Goal: Task Accomplishment & Management: Manage account settings

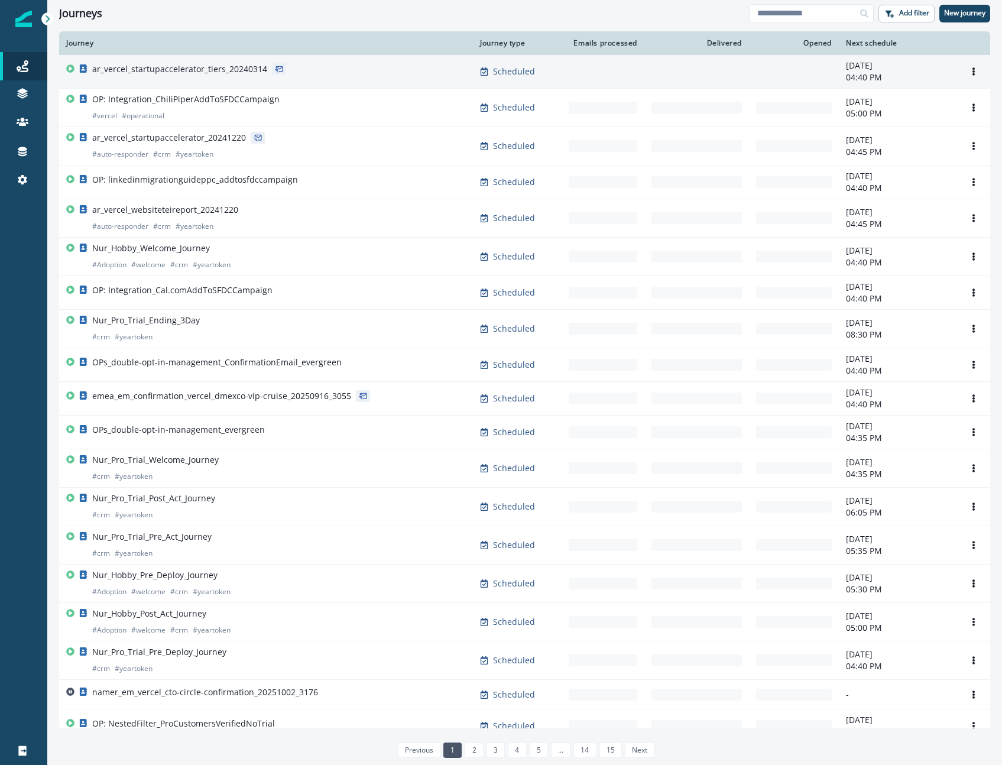
click at [221, 75] on p "ar_vercel_startupaccelerator_tiers_20240314" at bounding box center [179, 69] width 175 height 12
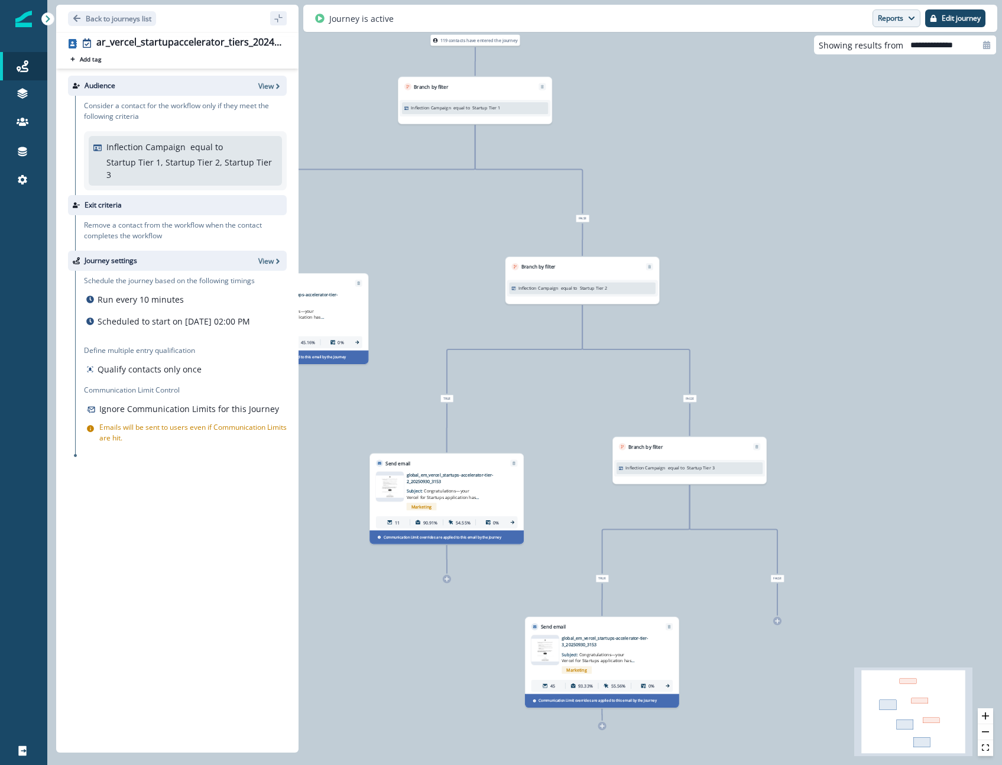
click at [884, 16] on button "Reports" at bounding box center [896, 18] width 48 height 18
click at [847, 45] on p "Email Report" at bounding box center [832, 48] width 57 height 14
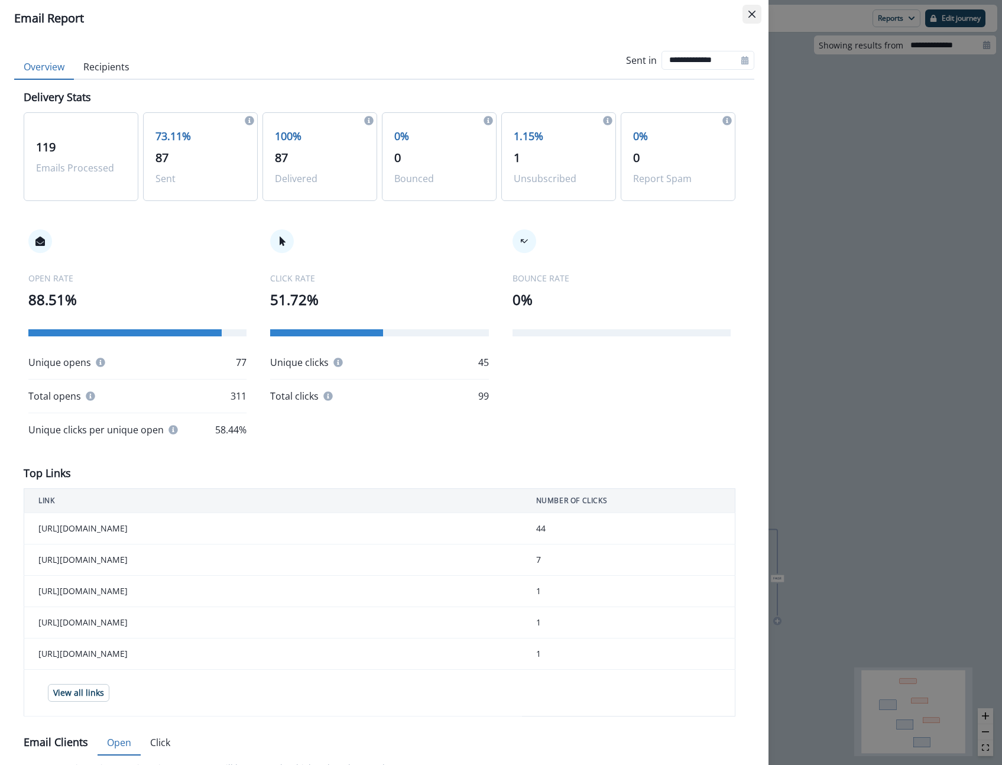
click at [754, 18] on button "Close" at bounding box center [751, 14] width 19 height 19
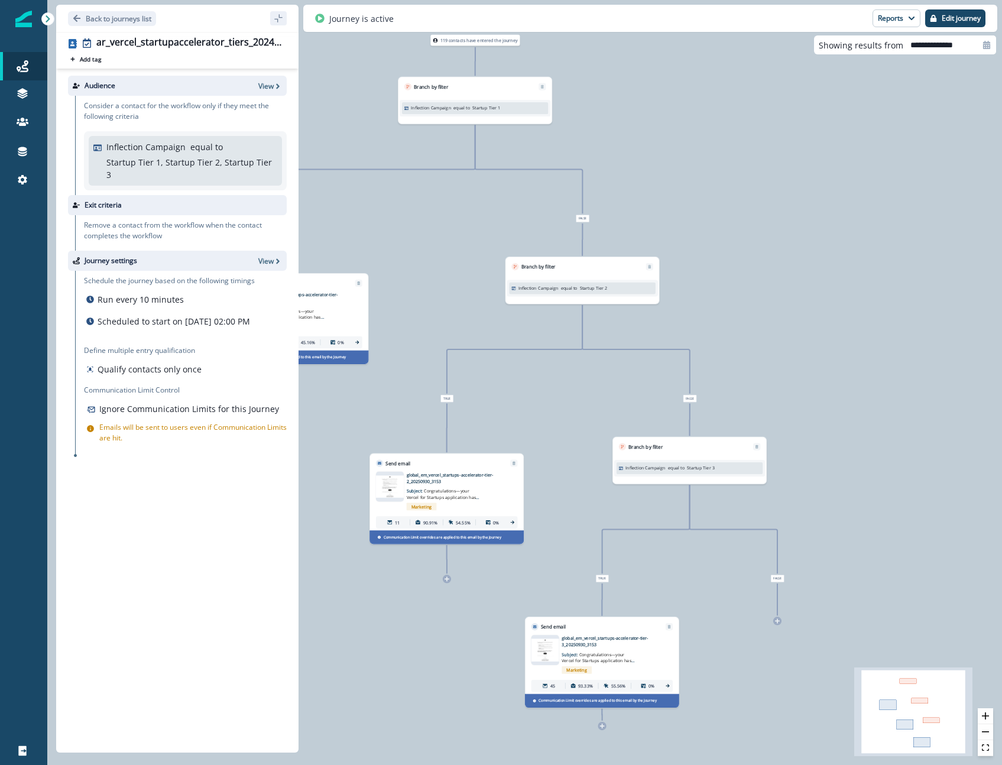
click at [665, 202] on div "119 contacts have entered the journey Branch by filter Inflection Campaign equa…" at bounding box center [524, 382] width 955 height 765
click at [27, 180] on icon at bounding box center [23, 180] width 12 height 12
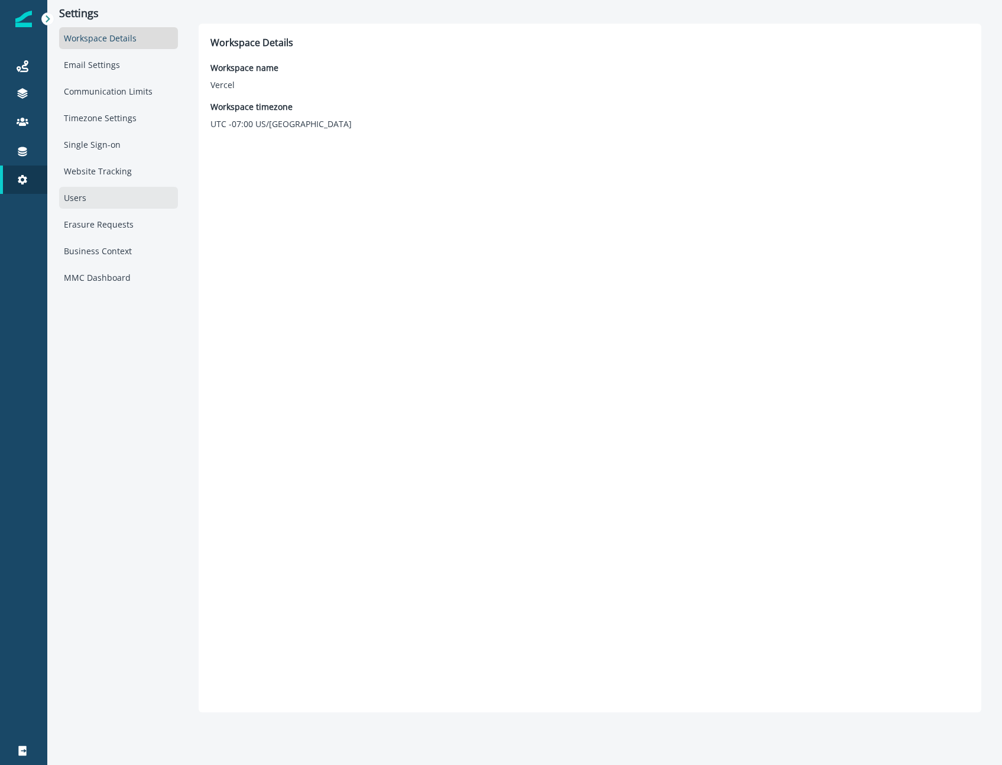
click at [72, 202] on div "Users" at bounding box center [118, 198] width 119 height 22
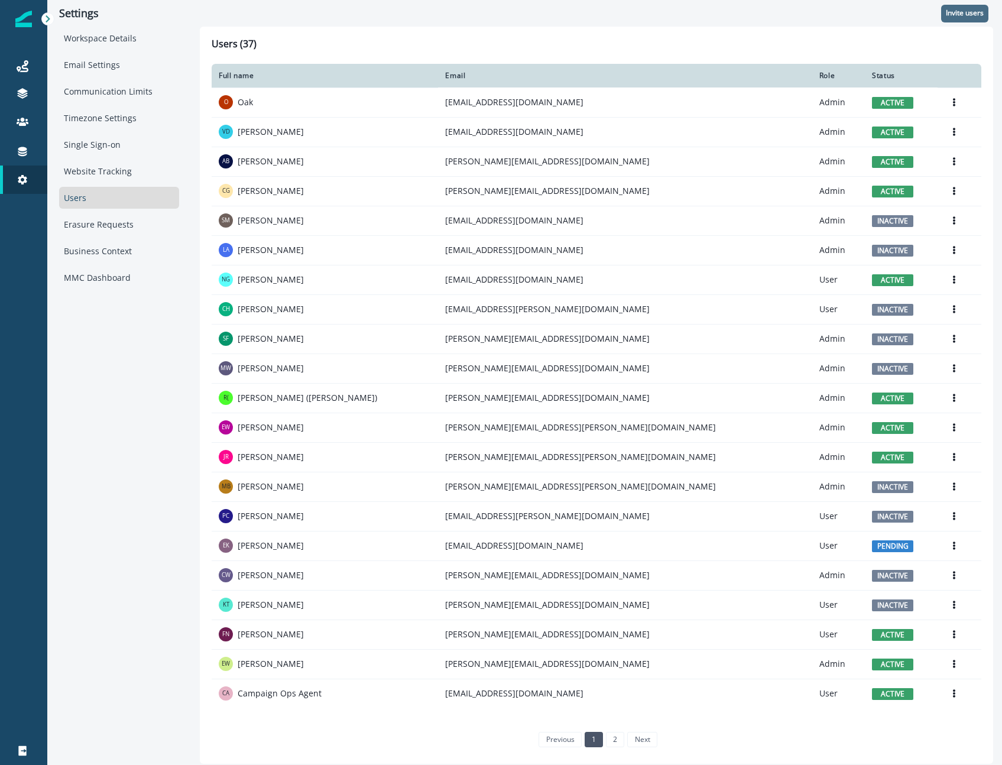
click at [958, 15] on p "Invite users" at bounding box center [965, 13] width 38 height 8
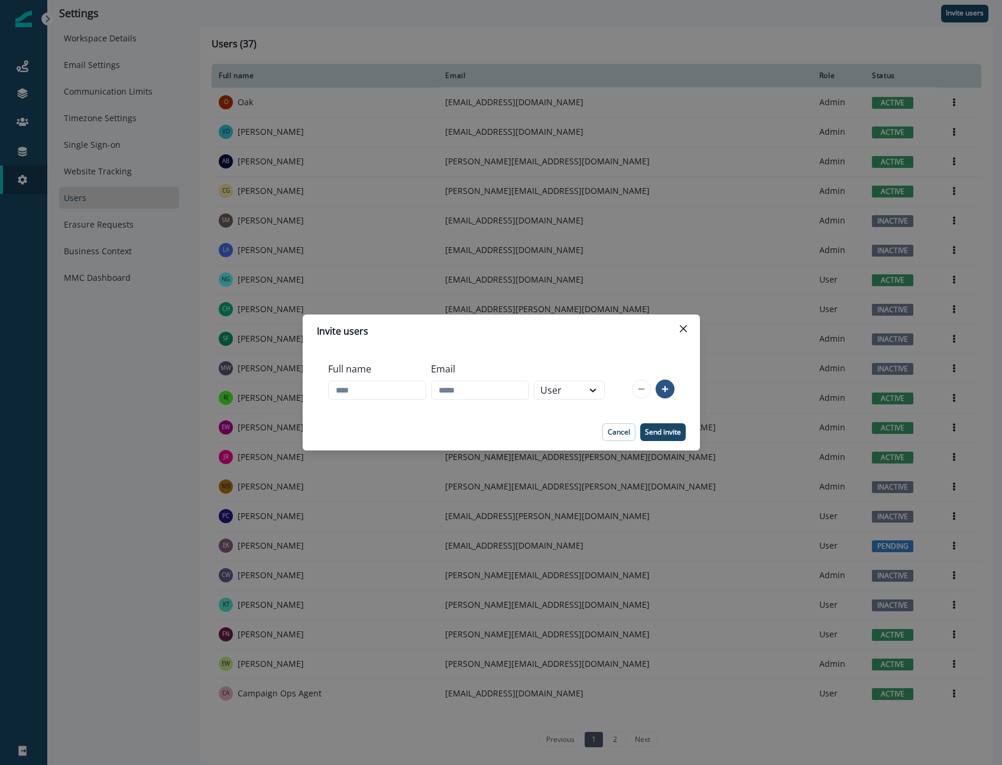
click at [371, 378] on div "Full name" at bounding box center [377, 380] width 98 height 47
click at [369, 386] on input "Full name" at bounding box center [377, 390] width 98 height 19
type input "**********"
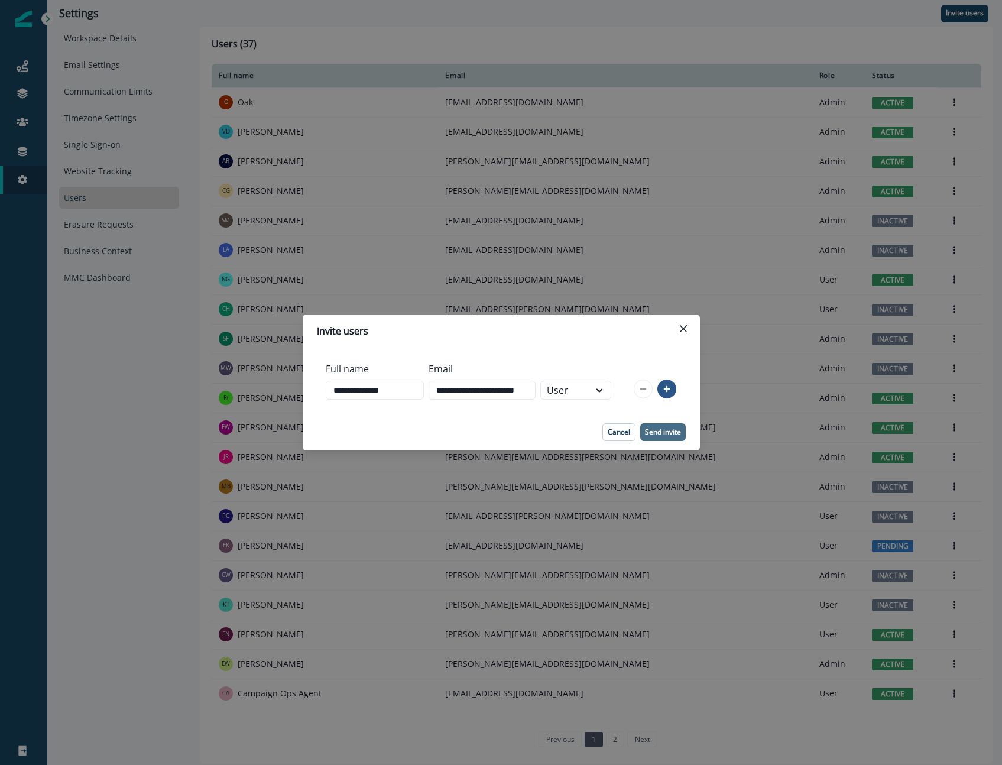
click at [664, 430] on p "Send invite" at bounding box center [663, 432] width 36 height 8
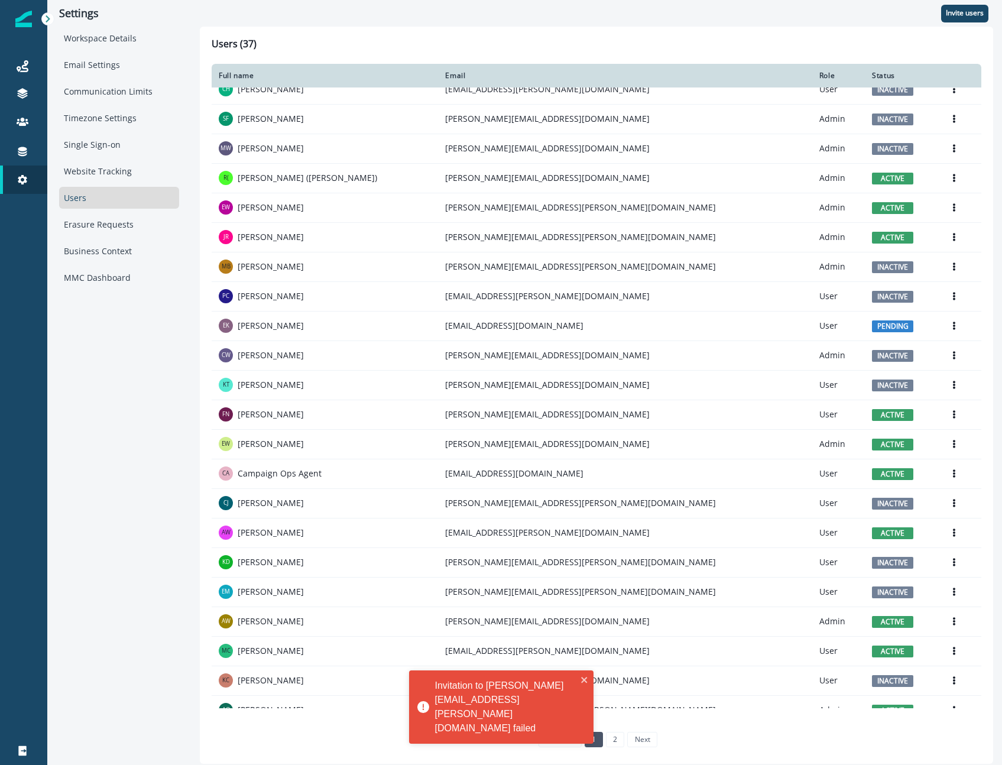
scroll to position [267, 0]
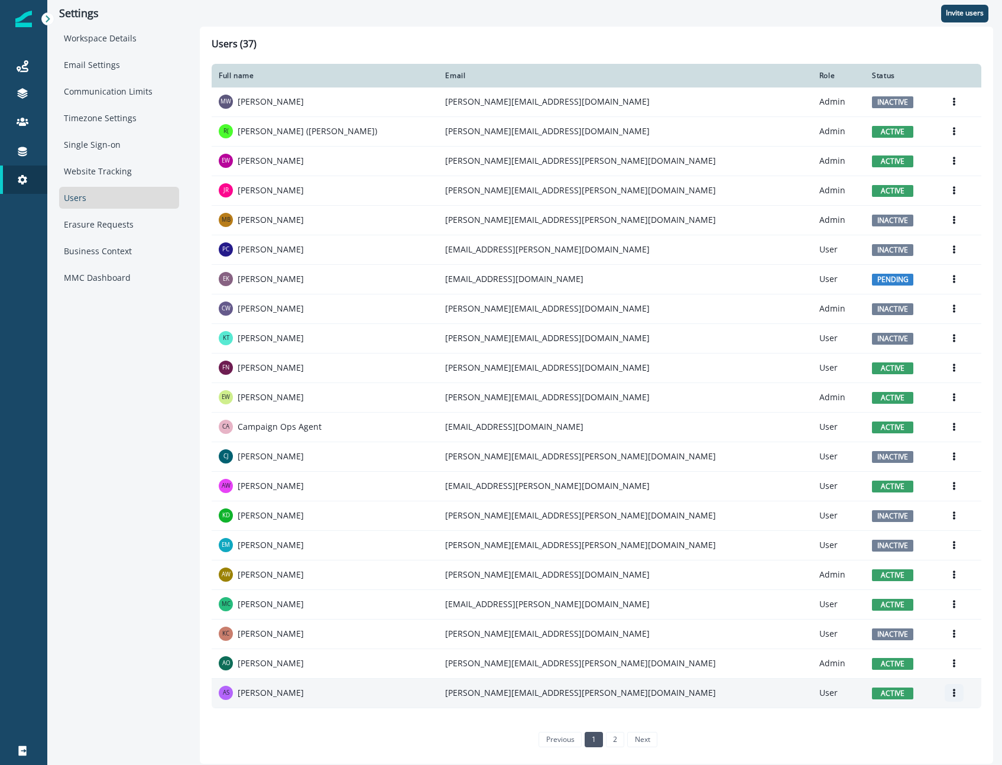
click at [944, 694] on button "Options" at bounding box center [953, 693] width 19 height 18
click at [821, 722] on button "Edit" at bounding box center [874, 721] width 131 height 19
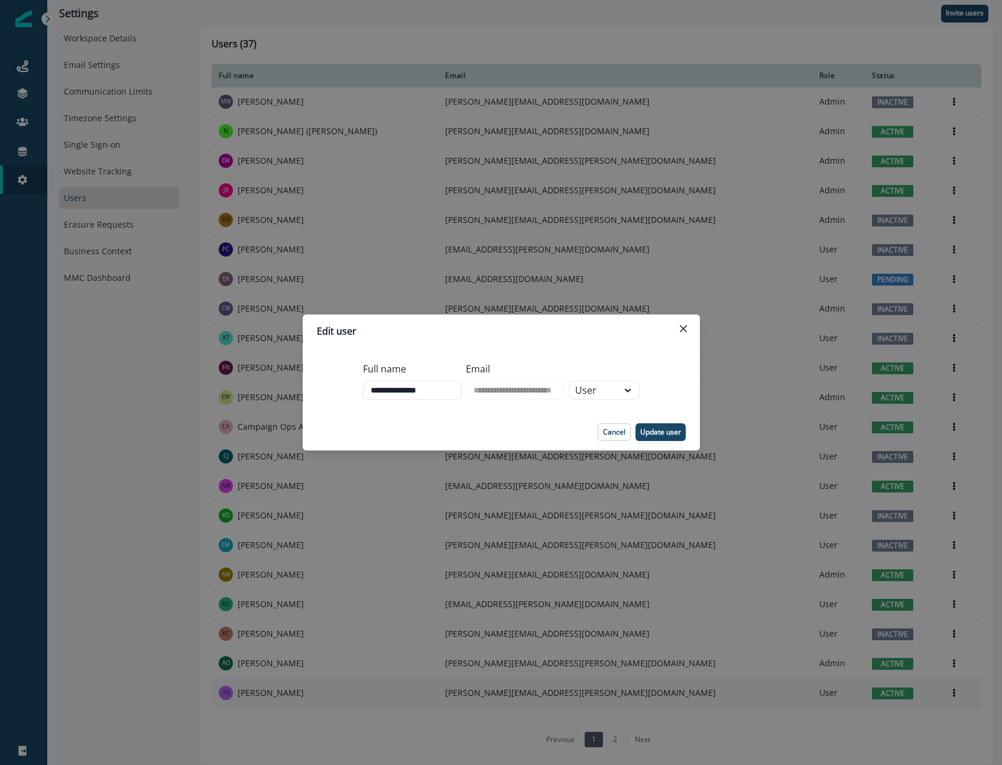
click at [637, 419] on footer "Cancel Update user" at bounding box center [501, 432] width 397 height 37
click at [648, 430] on p "Update user" at bounding box center [660, 432] width 41 height 8
